Goal: Entertainment & Leisure: Consume media (video, audio)

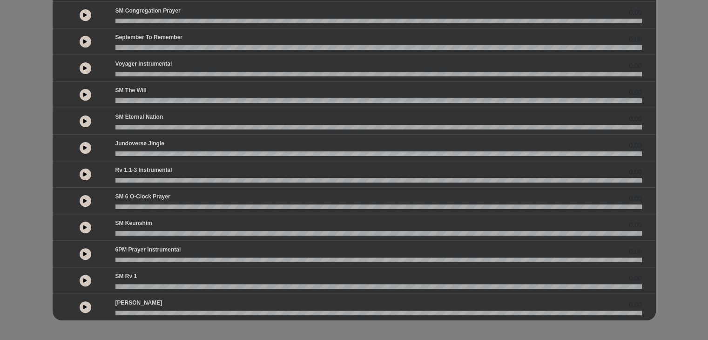
scroll to position [196, 0]
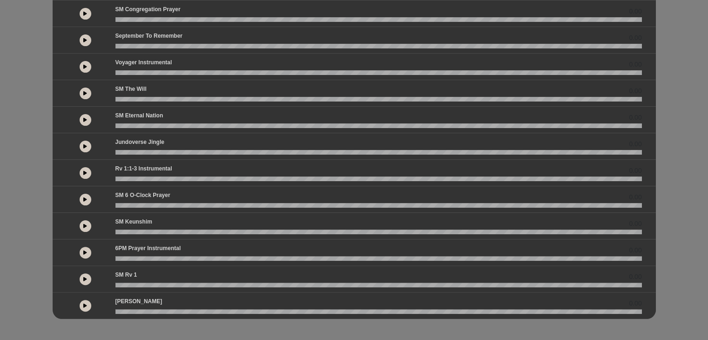
click at [89, 170] on button at bounding box center [86, 173] width 12 height 12
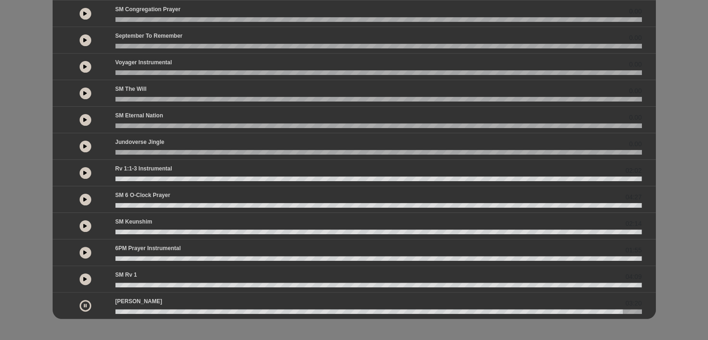
click at [343, 6] on div "SM Congregation Prayer 0.00" at bounding box center [379, 11] width 538 height 12
click at [661, 247] on section at bounding box center [354, 106] width 615 height 425
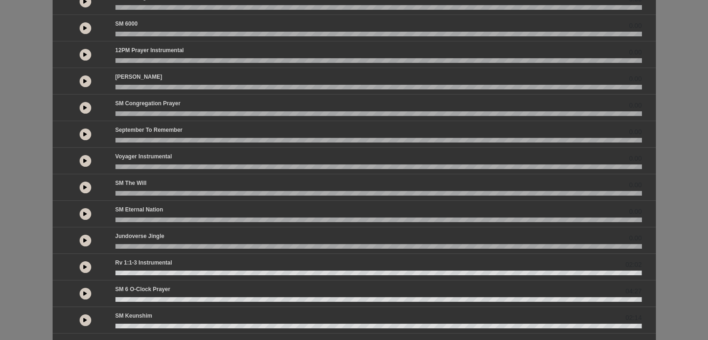
scroll to position [0, 0]
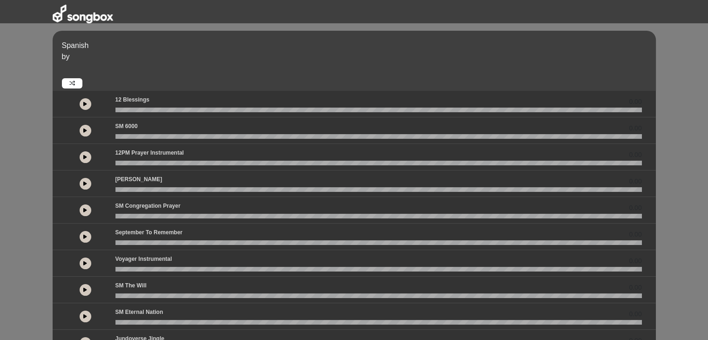
click at [154, 36] on div "Spanish by" at bounding box center [354, 61] width 603 height 60
click at [89, 128] on button at bounding box center [86, 131] width 12 height 12
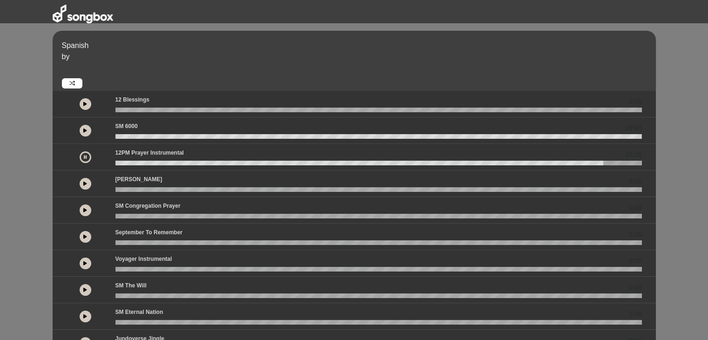
click at [338, 171] on div "0.00" at bounding box center [354, 183] width 603 height 27
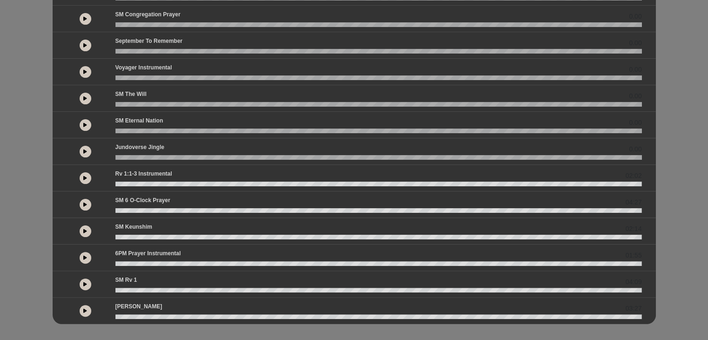
scroll to position [196, 0]
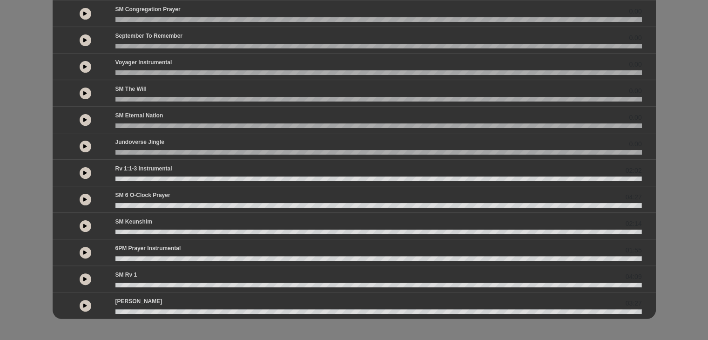
click at [83, 168] on button at bounding box center [86, 173] width 12 height 12
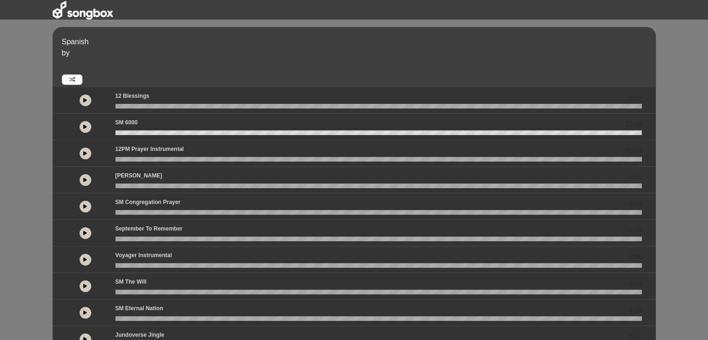
scroll to position [0, 0]
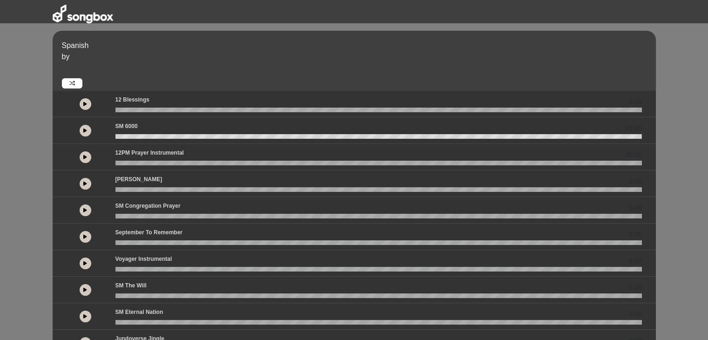
click at [89, 158] on button at bounding box center [86, 157] width 12 height 12
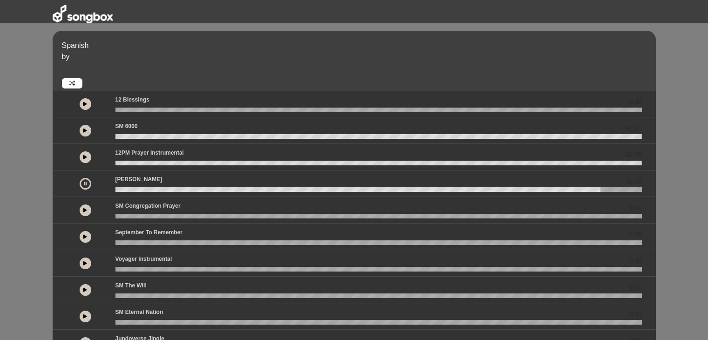
click at [86, 187] on button at bounding box center [86, 184] width 12 height 12
click at [85, 208] on icon at bounding box center [85, 210] width 4 height 5
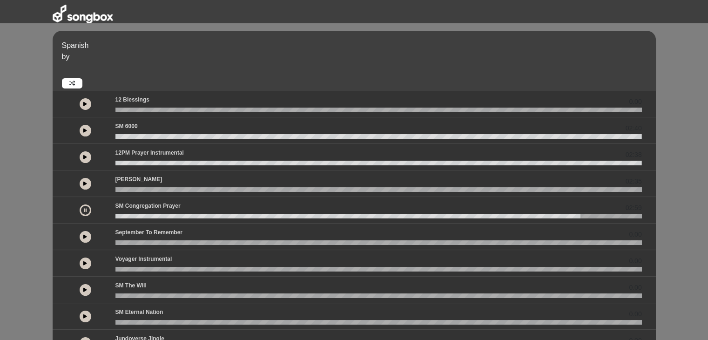
click at [83, 264] on icon at bounding box center [85, 263] width 4 height 5
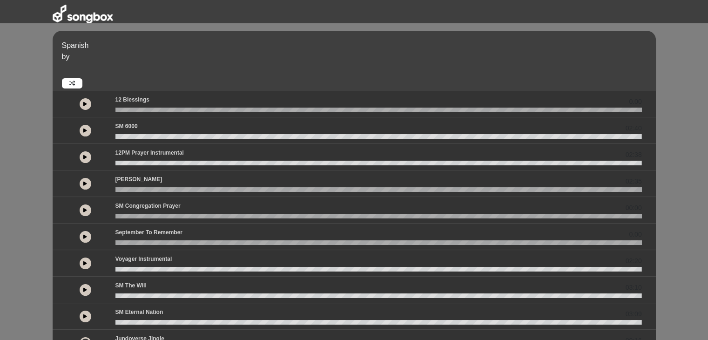
click at [85, 314] on icon at bounding box center [85, 316] width 4 height 5
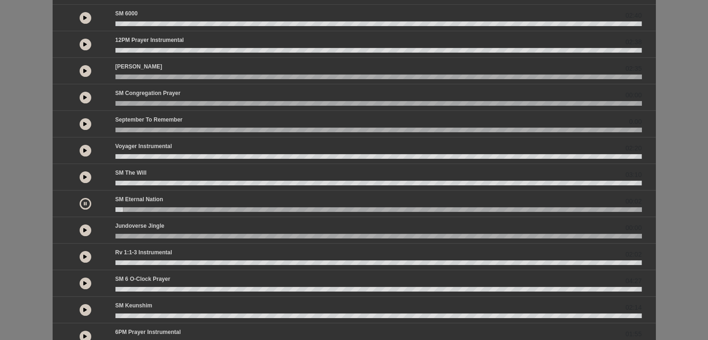
scroll to position [150, 0]
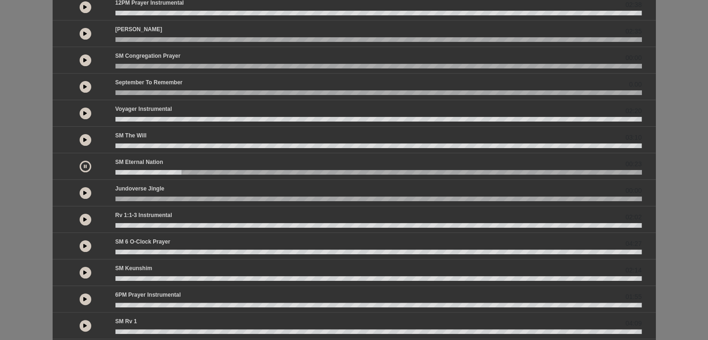
click at [90, 167] on button at bounding box center [86, 167] width 12 height 12
